Goal: Task Accomplishment & Management: Complete application form

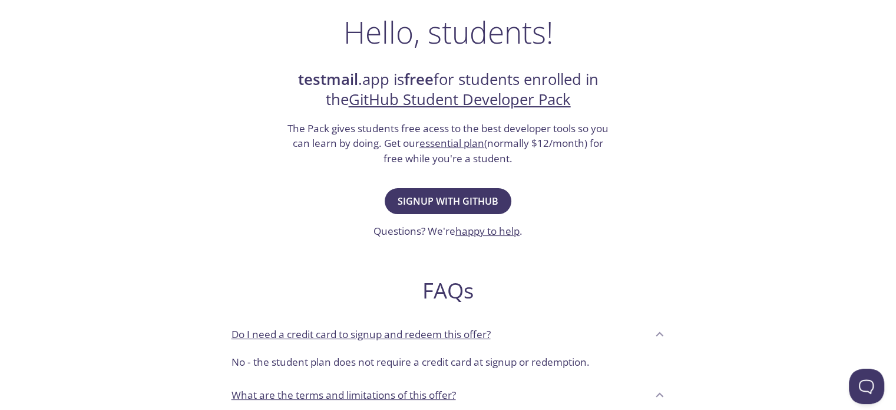
scroll to position [236, 0]
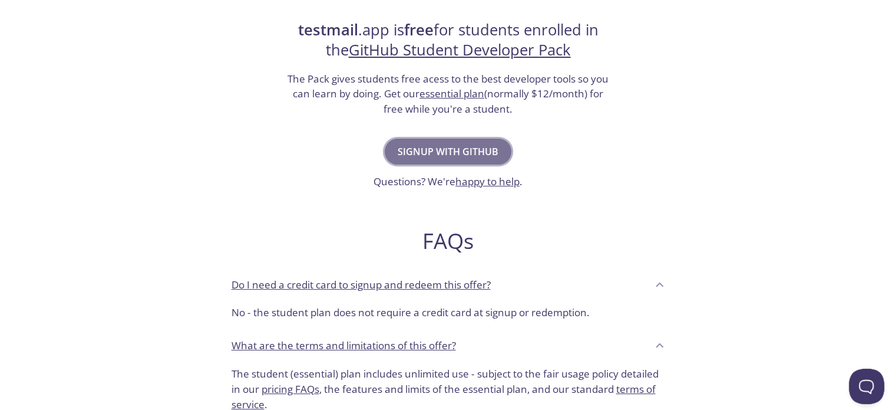
click at [431, 141] on button "Signup with GitHub" at bounding box center [448, 152] width 127 height 26
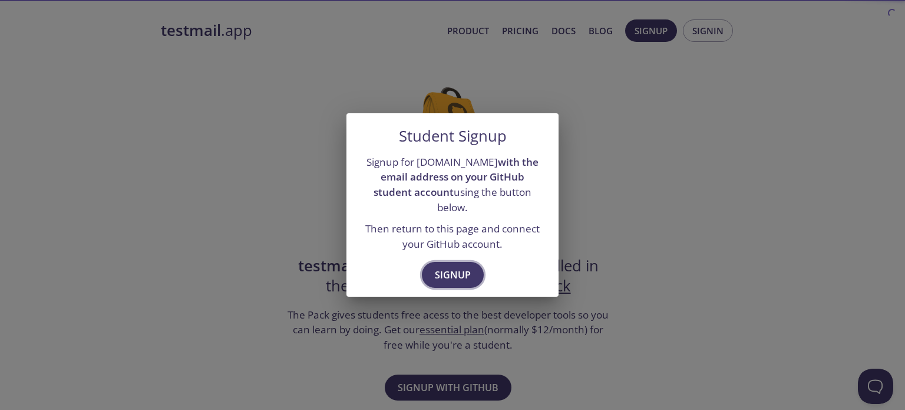
click at [472, 268] on button "Signup" at bounding box center [453, 275] width 62 height 26
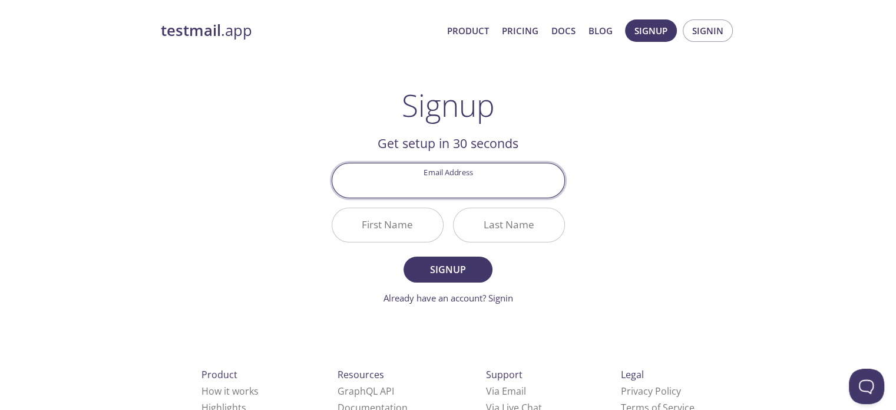
click at [443, 187] on input "Email Address" at bounding box center [448, 180] width 232 height 34
click at [440, 185] on input "Email Address" at bounding box center [448, 180] width 232 height 34
type input "[EMAIL_ADDRESS][DOMAIN_NAME]"
click at [380, 224] on input "First Name" at bounding box center [387, 225] width 111 height 34
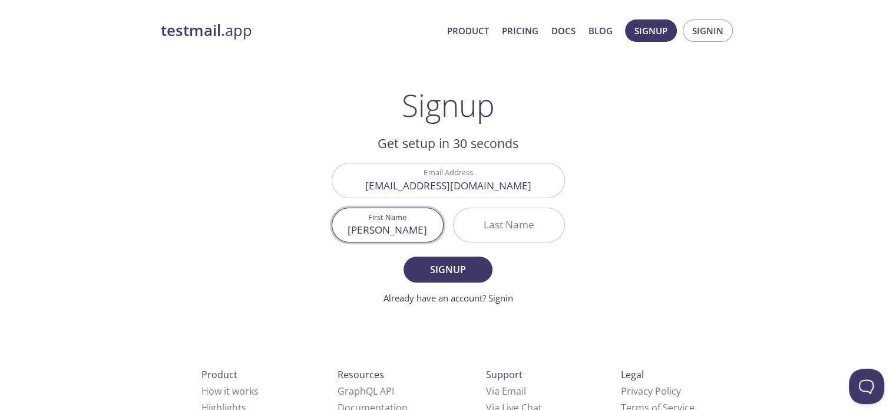
type input "[PERSON_NAME]"
click at [519, 219] on input "Last Name" at bounding box center [509, 225] width 111 height 34
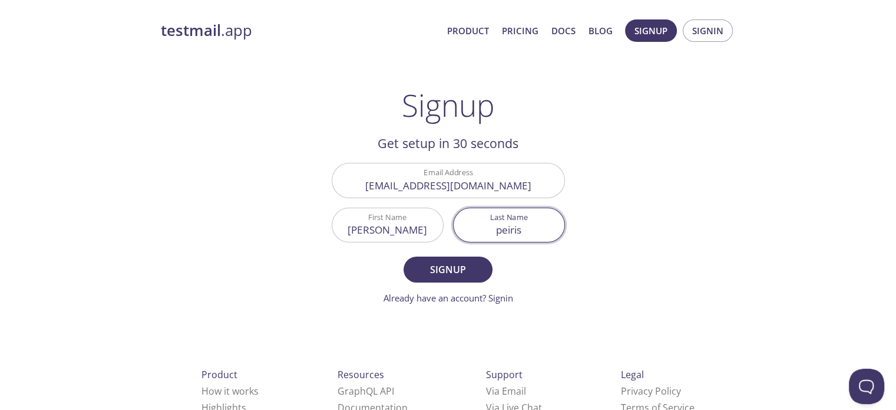
click at [504, 230] on input "peiris" at bounding box center [509, 225] width 111 height 34
type input "Peiris"
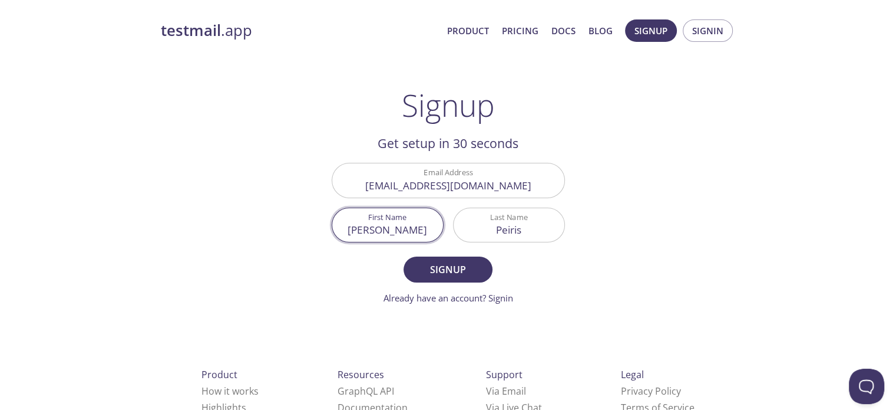
click at [378, 227] on input "[PERSON_NAME]" at bounding box center [387, 225] width 111 height 34
type input "H"
type input "[PERSON_NAME]"
click at [467, 266] on span "Signup" at bounding box center [448, 269] width 62 height 17
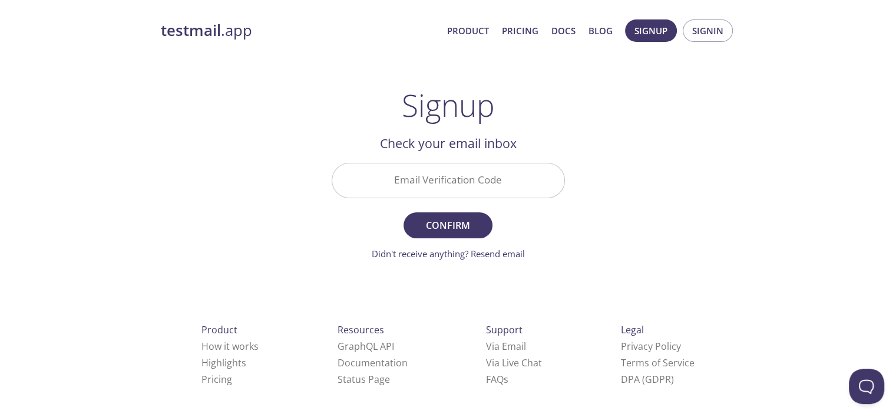
click at [421, 179] on input "Email Verification Code" at bounding box center [448, 180] width 232 height 34
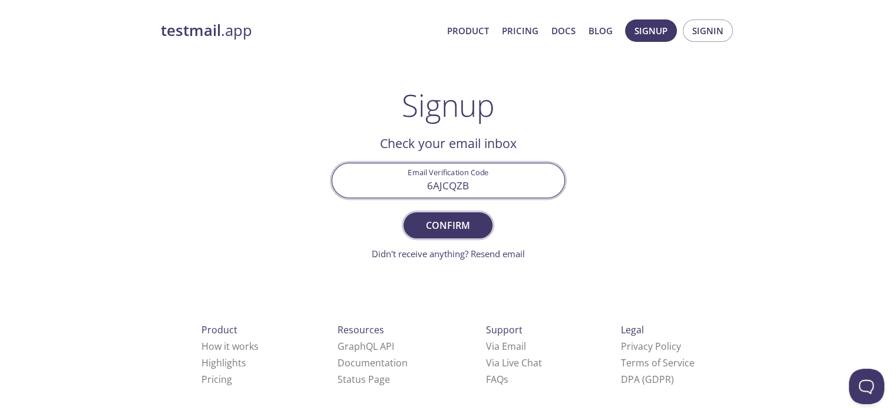
type input "6AJCQZB"
click at [466, 228] on span "Confirm" at bounding box center [448, 225] width 62 height 17
